Goal: Task Accomplishment & Management: Manage account settings

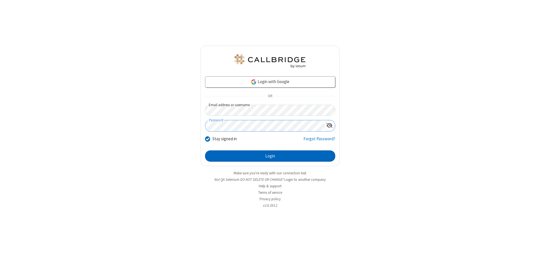
click at [270, 156] on button "Login" at bounding box center [270, 155] width 130 height 11
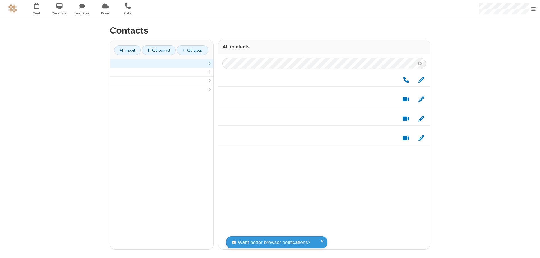
click at [162, 66] on link at bounding box center [162, 63] width 104 height 9
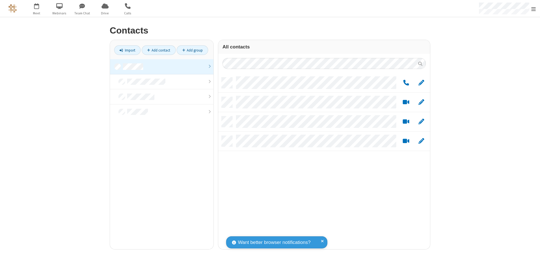
scroll to position [172, 208]
click at [193, 50] on link "Add group" at bounding box center [193, 50] width 32 height 10
